Goal: Task Accomplishment & Management: Complete application form

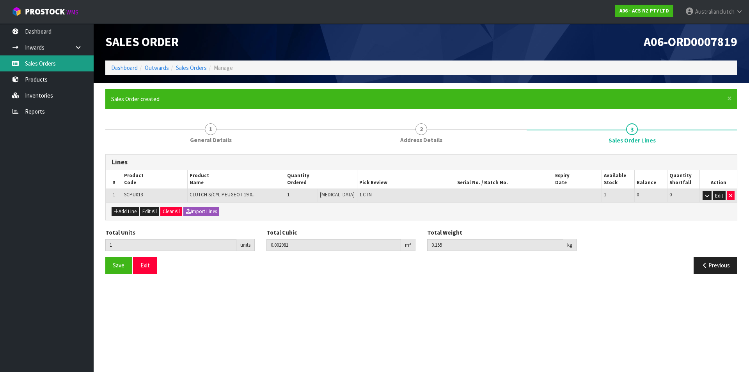
click at [37, 64] on link "Sales Orders" at bounding box center [47, 63] width 94 height 16
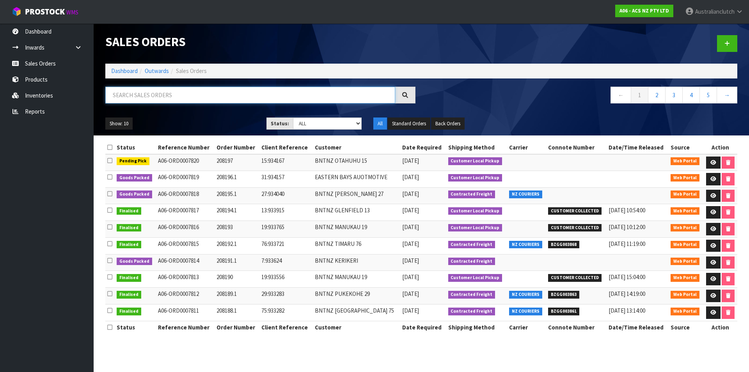
click at [156, 103] on input "text" at bounding box center [250, 95] width 290 height 17
type input "208181"
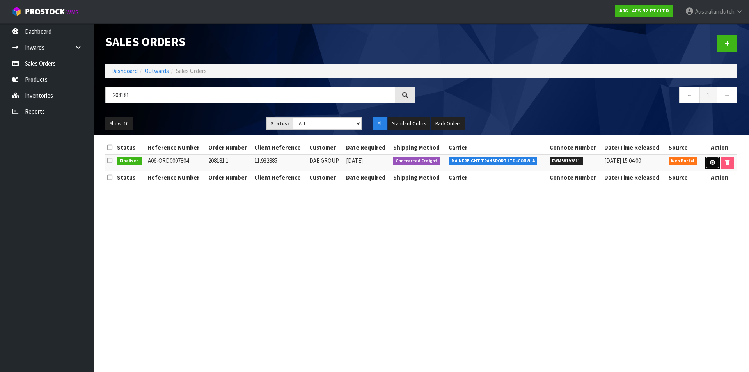
click at [713, 165] on link at bounding box center [712, 162] width 14 height 12
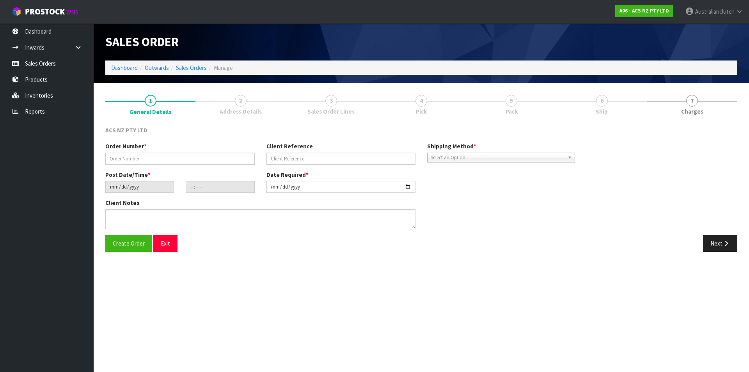
type input "208181.1"
type input "11:932885"
type input "[DATE]"
type input "16:21:00.000"
type input "[DATE]"
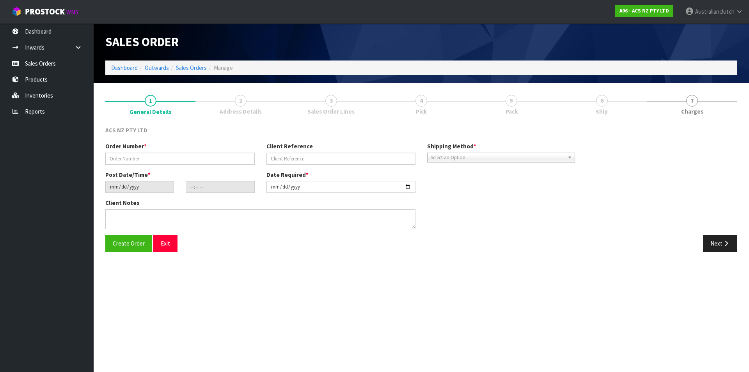
type textarea "MAINFREIGHT PLEASE"
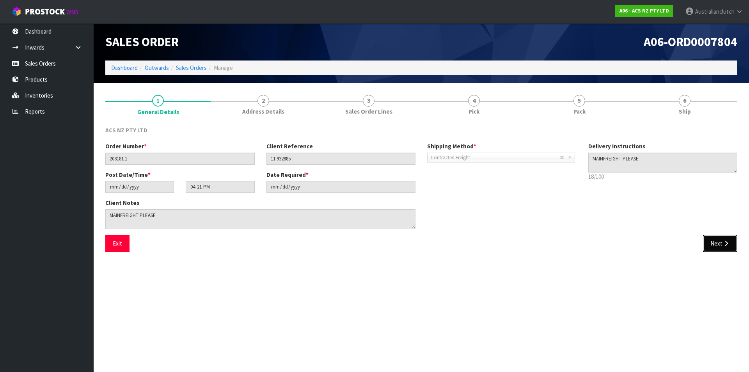
click at [714, 249] on button "Next" at bounding box center [720, 243] width 34 height 17
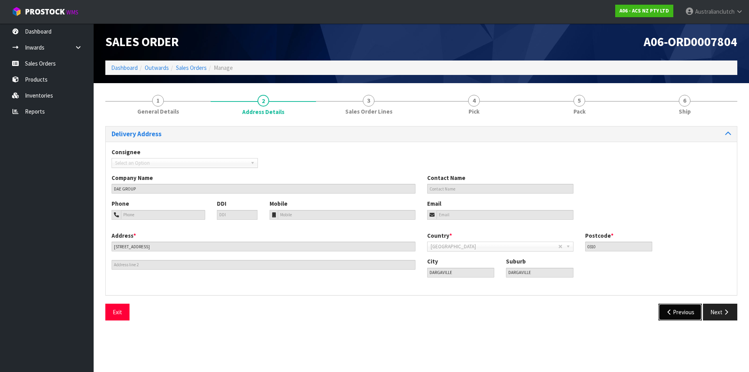
click at [675, 305] on button "Previous" at bounding box center [681, 312] width 44 height 17
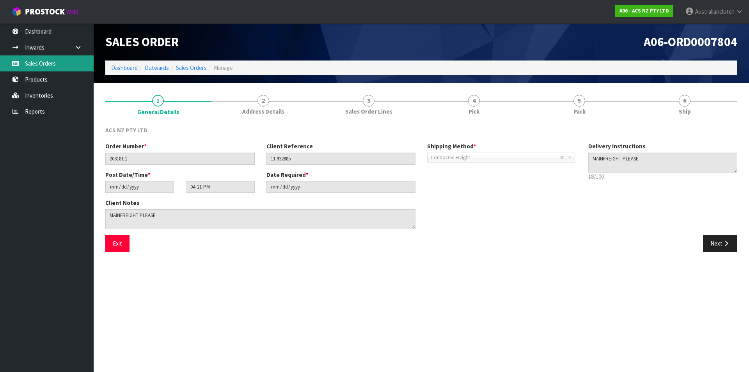
click at [48, 65] on link "Sales Orders" at bounding box center [47, 63] width 94 height 16
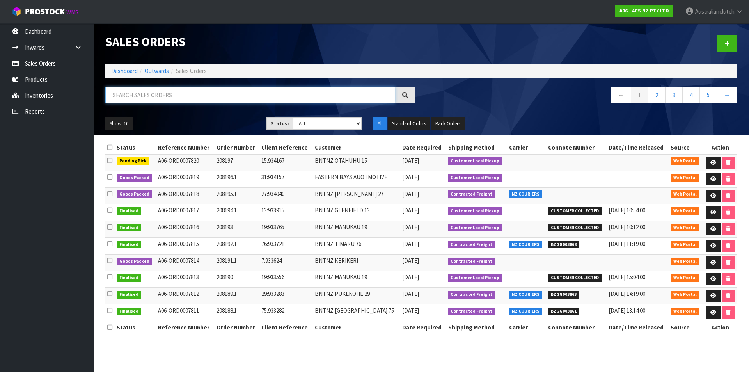
click at [186, 93] on input "text" at bounding box center [250, 95] width 290 height 17
type input "208181"
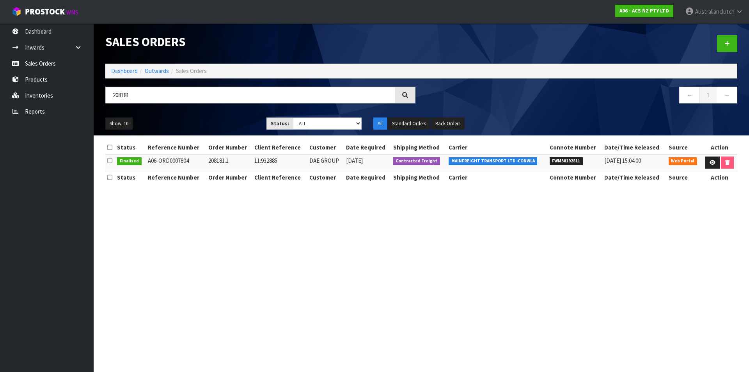
click at [558, 162] on span "FWM58192811" at bounding box center [567, 161] width 34 height 8
copy span "FWM58192811"
click at [716, 155] on td at bounding box center [720, 162] width 36 height 17
click at [710, 161] on icon at bounding box center [713, 162] width 6 height 5
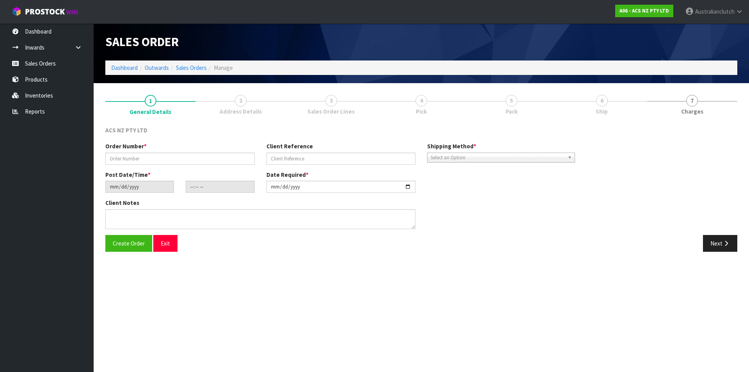
type input "208181.1"
type input "11:932885"
type input "[DATE]"
type input "16:21:00.000"
type input "[DATE]"
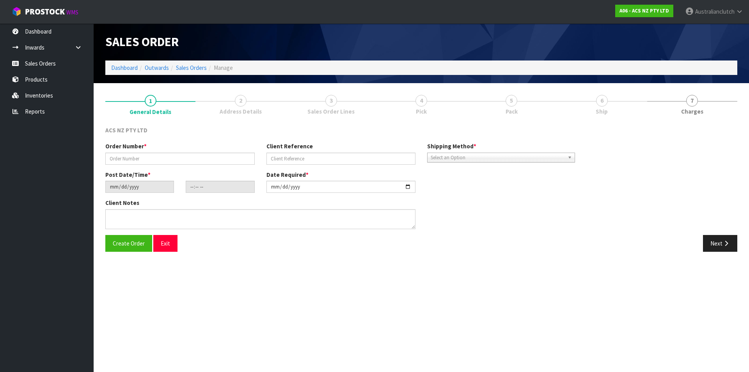
type textarea "MAINFREIGHT PLEASE"
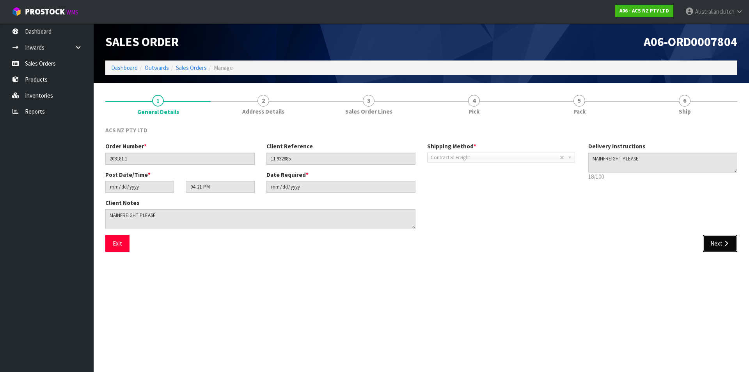
click at [710, 239] on button "Next" at bounding box center [720, 243] width 34 height 17
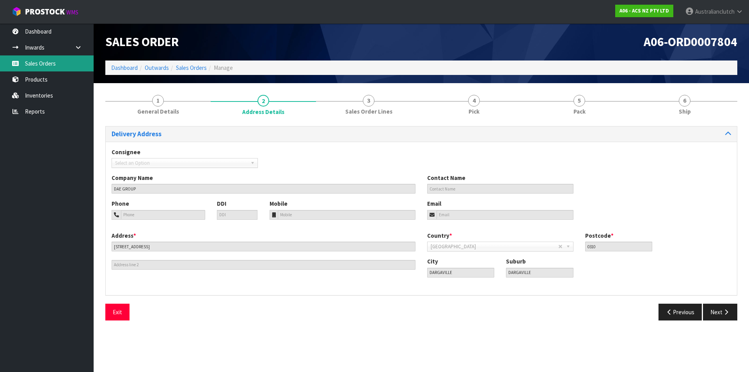
click at [51, 62] on link "Sales Orders" at bounding box center [47, 63] width 94 height 16
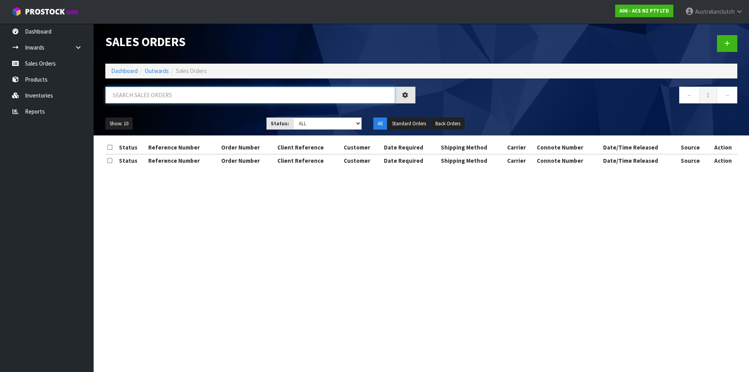
click at [128, 87] on input "text" at bounding box center [250, 95] width 290 height 17
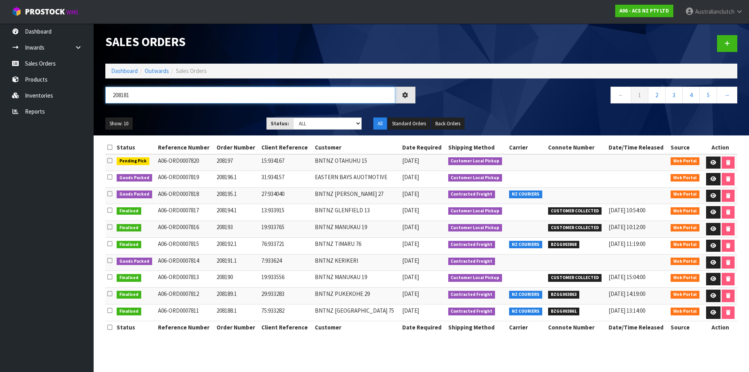
type input "208181"
